Goal: Task Accomplishment & Management: Complete application form

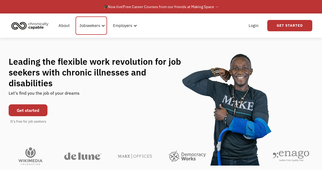
click at [88, 28] on div "Jobseekers" at bounding box center [89, 25] width 21 height 6
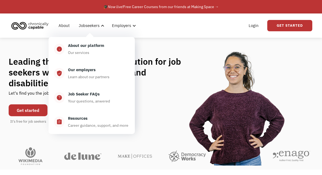
click at [187, 28] on div "Login Get Started" at bounding box center [244, 25] width 138 height 17
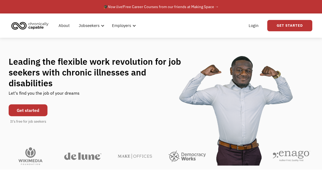
click at [278, 24] on link "Get Started" at bounding box center [290, 25] width 45 height 11
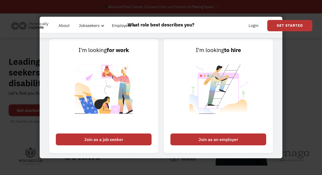
click at [110, 146] on div "Join as a job seeker" at bounding box center [104, 140] width 96 height 12
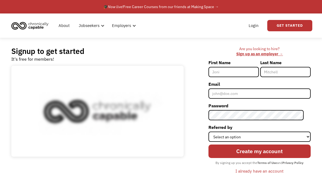
click at [229, 75] on input "First Name" at bounding box center [234, 72] width 50 height 10
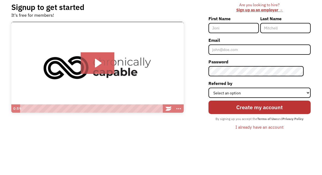
scroll to position [44, 0]
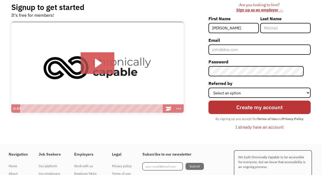
type input "[PERSON_NAME]"
click at [275, 31] on input "Last Name" at bounding box center [286, 28] width 50 height 10
type input "Begins"
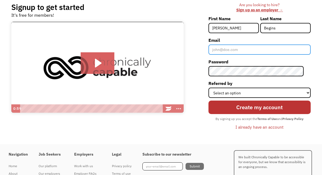
click at [230, 52] on input "Email" at bounding box center [260, 50] width 102 height 10
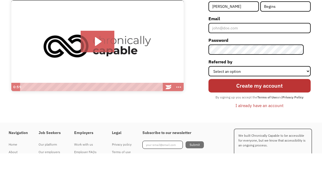
scroll to position [66, 0]
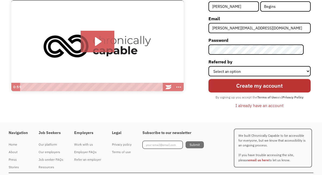
type input "abraham.begins@gmail.com"
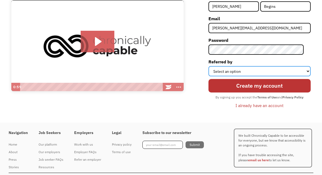
click at [228, 74] on select "Select an option Instagram Facebook Twitter Search Engine News Article Word of …" at bounding box center [260, 71] width 102 height 10
select select "Other"
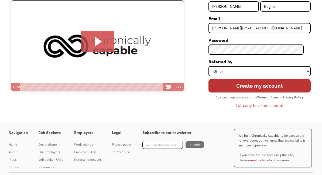
click at [235, 88] on input "Create my account" at bounding box center [260, 86] width 102 height 14
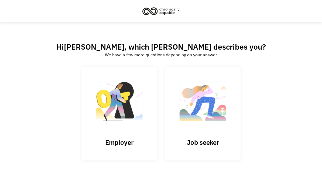
click at [211, 130] on img at bounding box center [203, 104] width 54 height 53
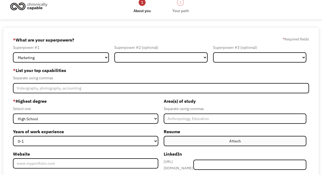
scroll to position [9, 0]
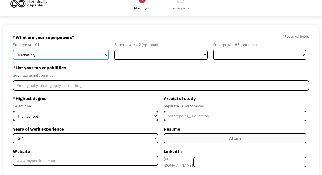
click at [104, 58] on select "Marketing Human Resources Finance Technology Operations Sales Industrial & Manu…" at bounding box center [61, 55] width 96 height 10
select select "Operations"
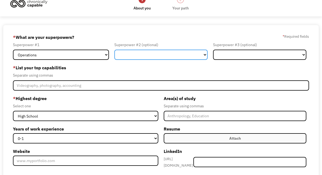
click at [159, 58] on select "Marketing Human Resources Finance Technology Operations Sales Industrial & Manu…" at bounding box center [160, 55] width 93 height 10
select select "Technology"
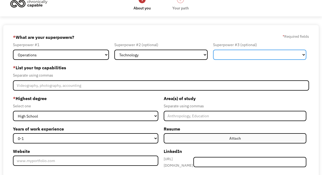
click at [224, 55] on select "Marketing Human Resources Finance Technology Operations Sales Industrial & Manu…" at bounding box center [259, 55] width 93 height 10
select select "Industrial & Manufacturing"
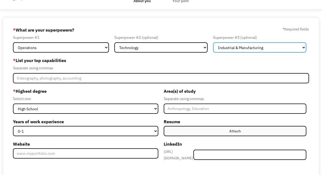
scroll to position [16, 0]
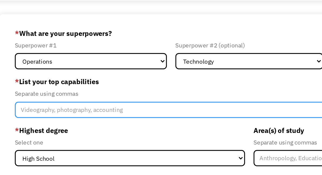
click at [18, 74] on input "Member-Create-Step1" at bounding box center [161, 78] width 296 height 10
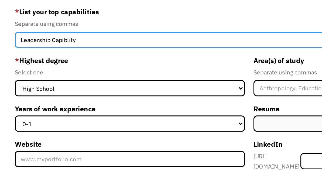
click at [41, 73] on input "Leadership Capiblity" at bounding box center [161, 78] width 296 height 10
click at [76, 73] on input "Leadership Capiblity" at bounding box center [161, 78] width 296 height 10
click at [40, 73] on input "Leadership Capiblity" at bounding box center [161, 78] width 296 height 10
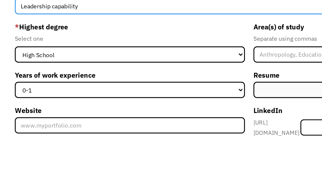
type input "Leadership capability"
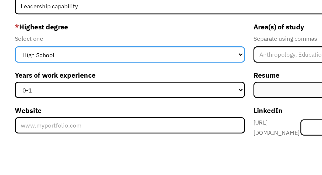
click at [28, 104] on select "High School Associates Bachelors Master's PhD" at bounding box center [86, 109] width 146 height 10
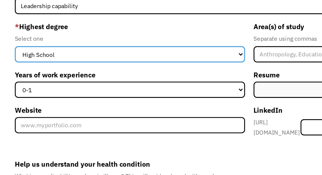
select select "bachelors"
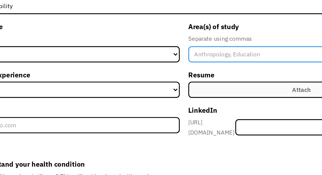
click at [164, 73] on input "Member-Create-Step1" at bounding box center [235, 78] width 143 height 10
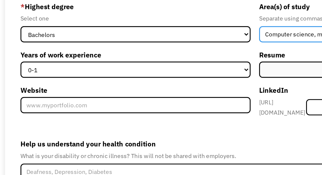
type input "Computer science, military science"
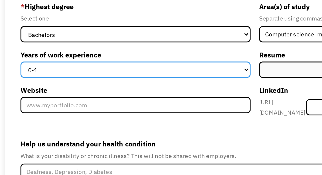
click at [154, 96] on select "0-1 2-4 5-10 11-15 15+" at bounding box center [86, 101] width 146 height 10
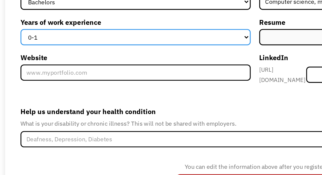
select select "15+"
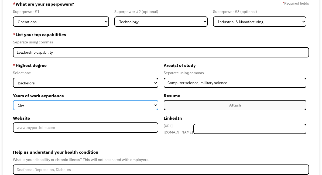
scroll to position [41, 0]
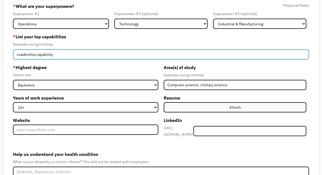
click at [68, 60] on input "Leadership capability" at bounding box center [161, 54] width 296 height 10
type input "Leadership capability ,"
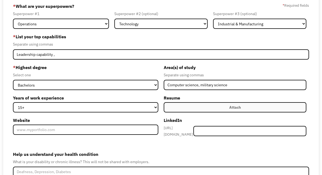
click at [133, 78] on div "Select one" at bounding box center [86, 75] width 146 height 6
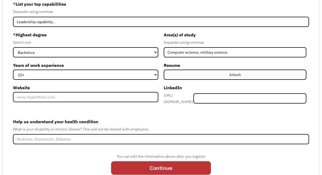
scroll to position [73, 0]
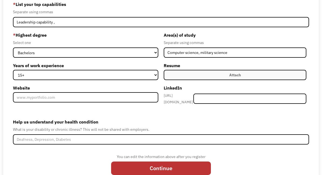
click at [164, 175] on input "Continue" at bounding box center [161, 169] width 100 height 14
type input "Please wait..."
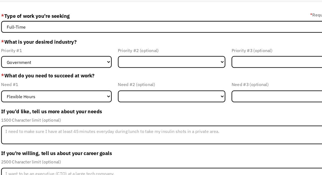
scroll to position [35, 0]
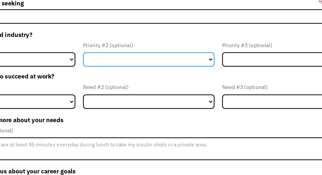
click at [148, 46] on select "Government Finance & Insurance Health & Social Care Tech & Engineering Creative…" at bounding box center [160, 51] width 93 height 10
select select "Administrative"
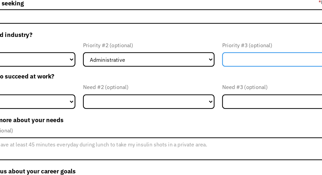
click at [213, 46] on select "Government Finance & Insurance Health & Social Care Tech & Engineering Creative…" at bounding box center [259, 51] width 93 height 10
select select "Tech & Engineering"
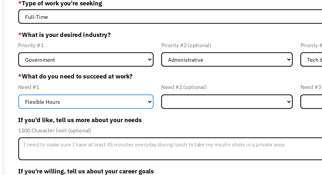
click at [105, 79] on select "Flexible Hours Remote Work Service Animal On-site Accommodations Visual Support…" at bounding box center [61, 81] width 96 height 10
select select "Remote Work"
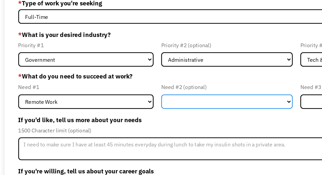
click at [154, 76] on select "Flexible Hours Remote Work Service Animal On-site Accommodations Visual Support…" at bounding box center [160, 81] width 93 height 10
select select "Flexible Hours"
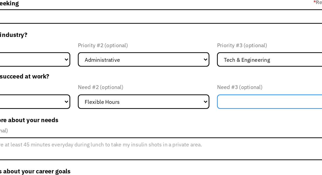
click at [213, 76] on select "Flexible Hours Remote Work Service Animal On-site Accommodations Visual Support…" at bounding box center [259, 81] width 93 height 10
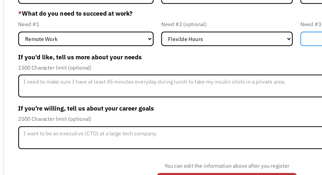
scroll to position [73, 0]
click at [164, 151] on input "Submit" at bounding box center [161, 158] width 100 height 14
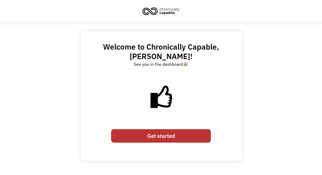
click at [167, 142] on link "Get started" at bounding box center [161, 136] width 100 height 14
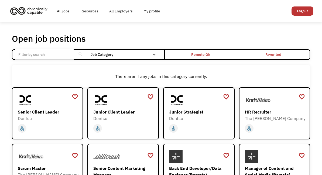
click at [124, 56] on div "Job Category" at bounding box center [126, 55] width 71 height 4
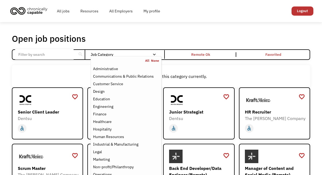
click at [116, 33] on div "Open job positions You have X liked items Search search Filter by category Admi…" at bounding box center [160, 173] width 309 height 285
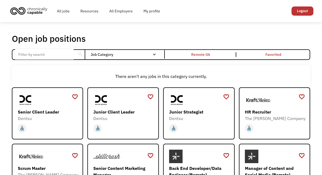
click at [192, 58] on div "Remote Ok" at bounding box center [200, 54] width 19 height 6
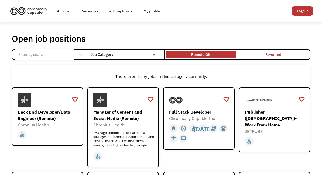
click at [61, 12] on link "All jobs" at bounding box center [63, 10] width 23 height 17
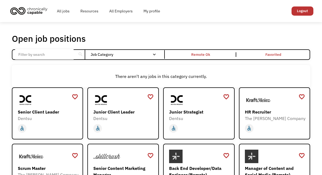
click at [137, 56] on div "Job Category" at bounding box center [126, 55] width 71 height 4
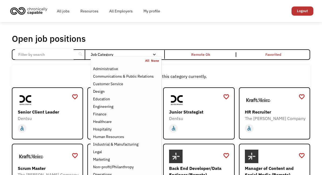
click at [210, 75] on div "There aren't any jobs in this category currently." at bounding box center [161, 76] width 299 height 22
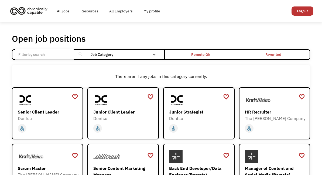
click at [201, 58] on div "Remote Ok" at bounding box center [200, 54] width 19 height 6
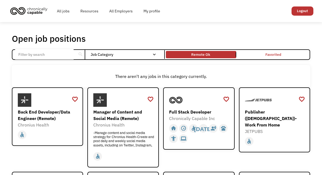
click at [199, 56] on div "Remote Ok" at bounding box center [200, 54] width 19 height 6
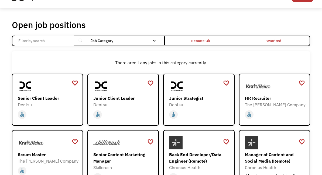
scroll to position [14, 0]
click at [155, 43] on div "Email Form" at bounding box center [155, 41] width 4 height 4
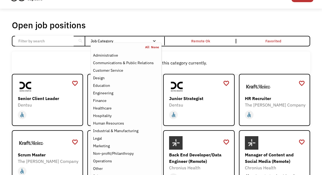
click at [114, 74] on div "Customer Service" at bounding box center [108, 70] width 30 height 6
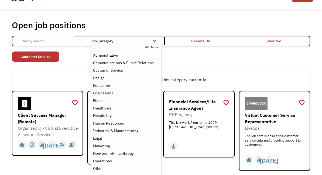
click at [192, 63] on div "Non-profit/Philanthropy Other Transportation Technology Science Sales Operation…" at bounding box center [161, 58] width 299 height 12
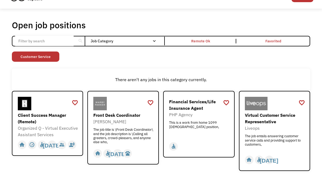
click at [156, 43] on div "Email Form" at bounding box center [155, 41] width 4 height 4
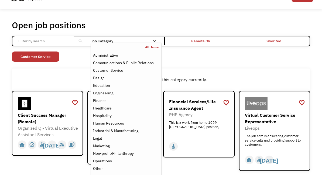
click at [120, 127] on div "Human Resources" at bounding box center [108, 123] width 31 height 6
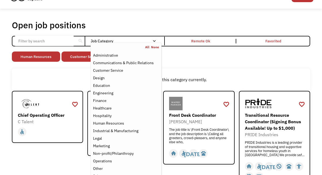
click at [120, 127] on div "Human Resources" at bounding box center [108, 123] width 31 height 6
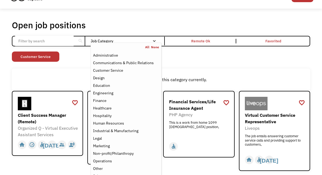
click at [121, 127] on div "Human Resources" at bounding box center [108, 123] width 31 height 6
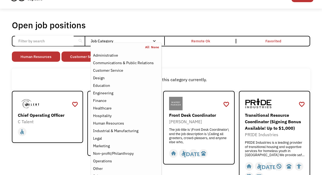
click at [196, 63] on div "Non-profit/Philanthropy Other Transportation Technology Science Sales Operation…" at bounding box center [161, 58] width 299 height 12
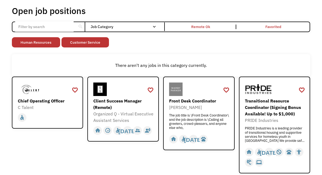
scroll to position [23, 0]
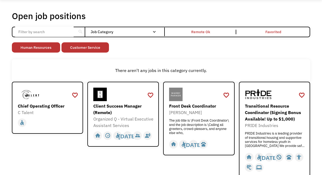
click at [188, 37] on link "Remote Ok" at bounding box center [201, 31] width 73 height 9
